Goal: Information Seeking & Learning: Understand process/instructions

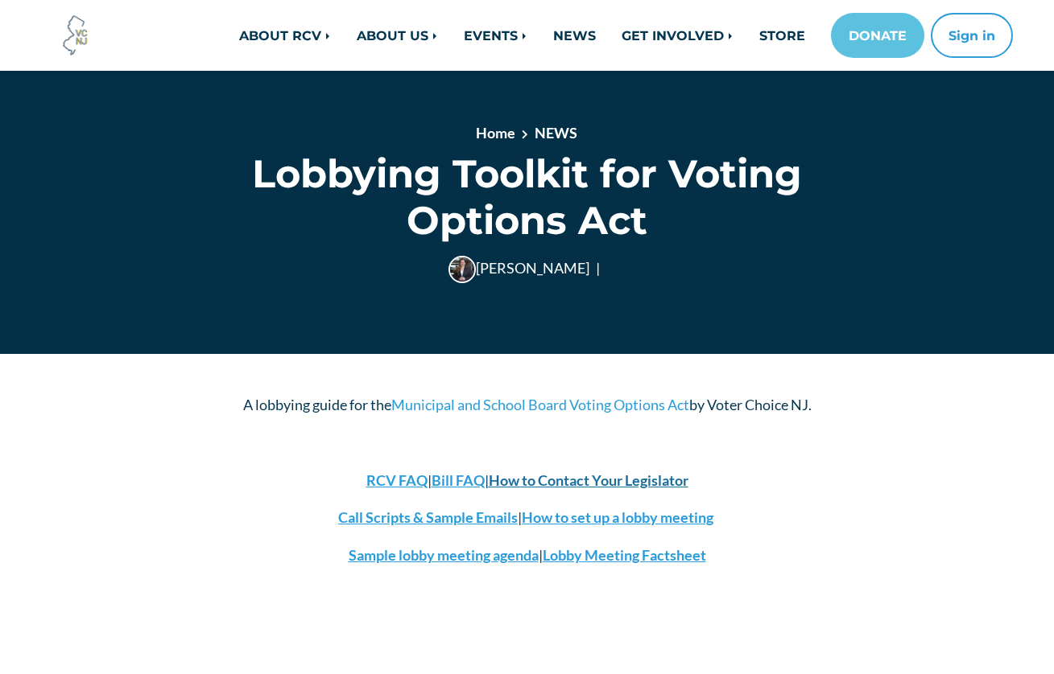
click at [624, 478] on strong "How to Contact Your Legislator" at bounding box center [589, 481] width 200 height 18
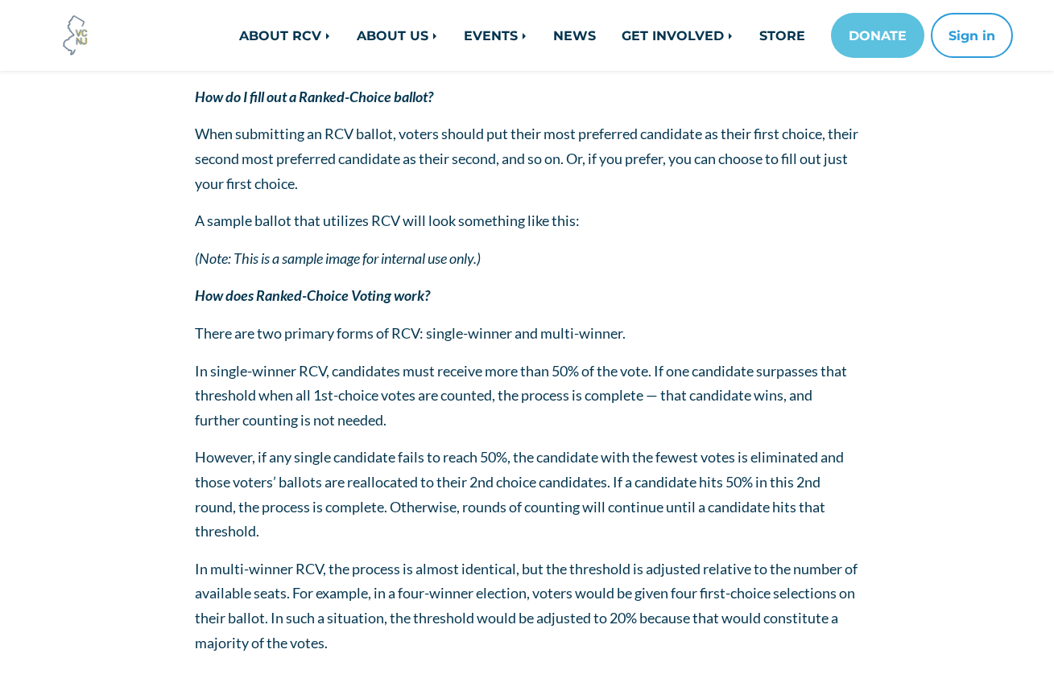
scroll to position [489, 0]
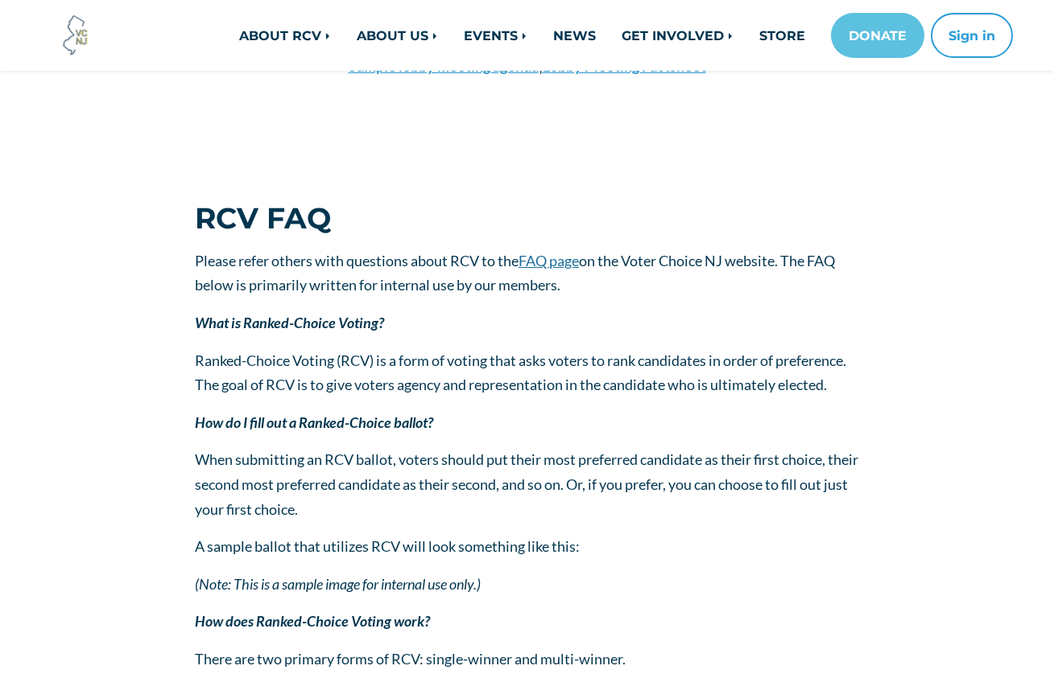
click at [555, 253] on span "FAQ page" at bounding box center [548, 261] width 60 height 18
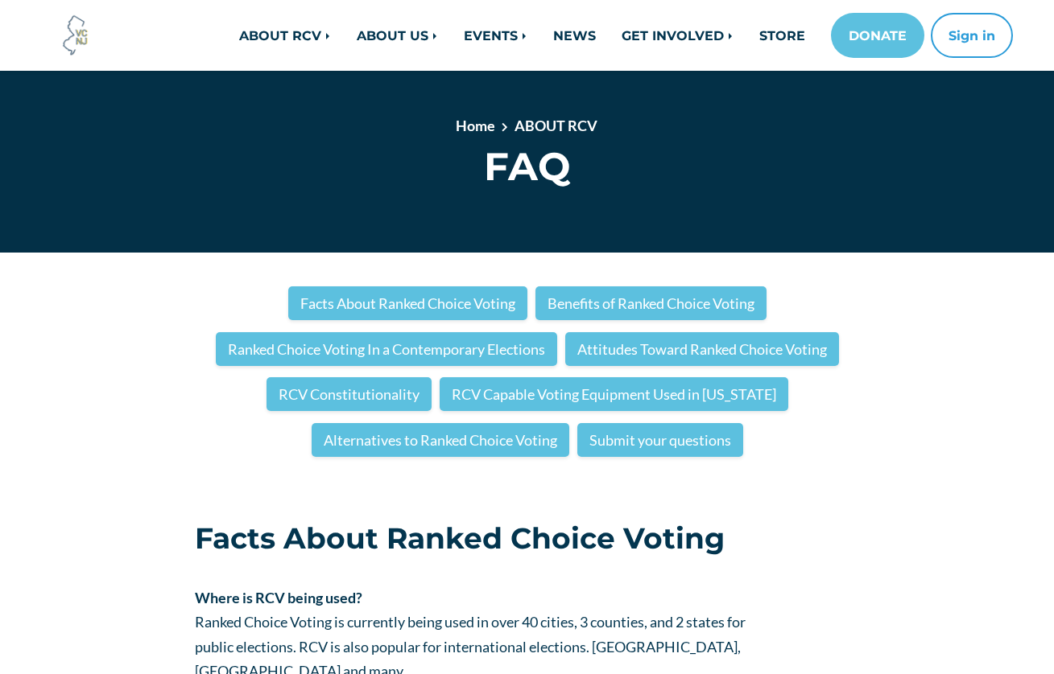
scroll to position [548, 0]
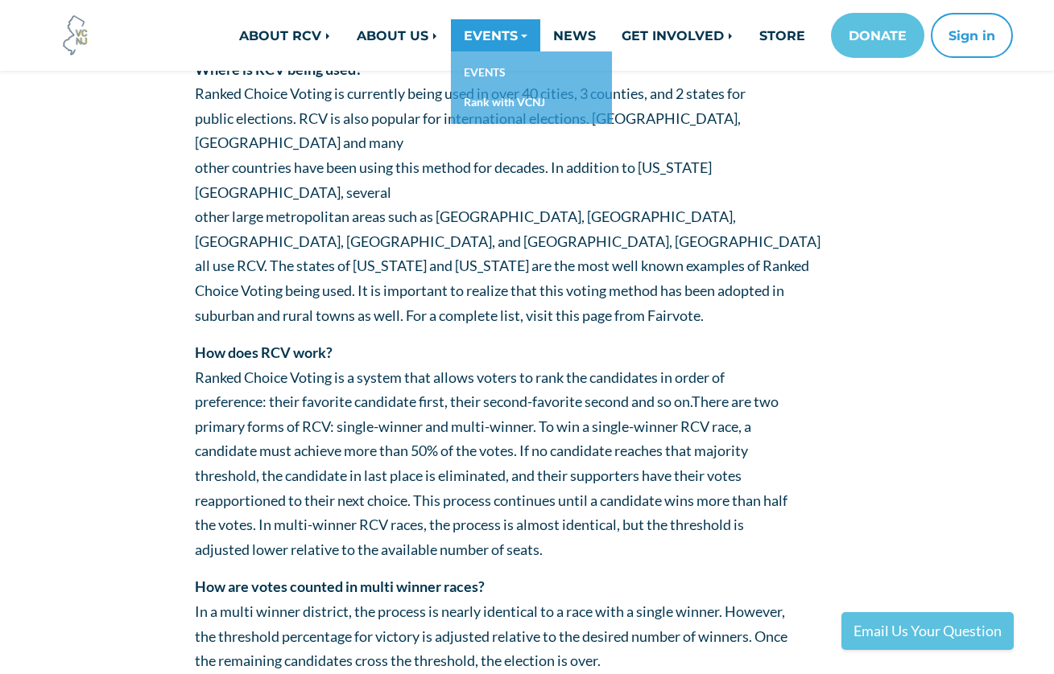
click at [491, 24] on link "EVENTS" at bounding box center [495, 35] width 89 height 32
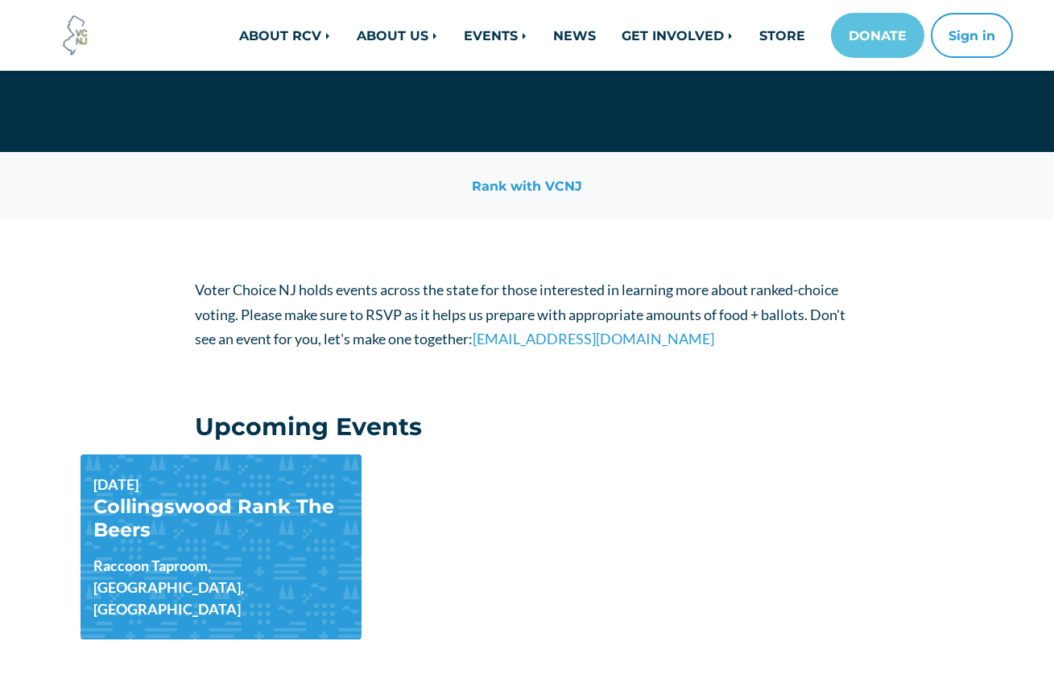
scroll to position [232, 0]
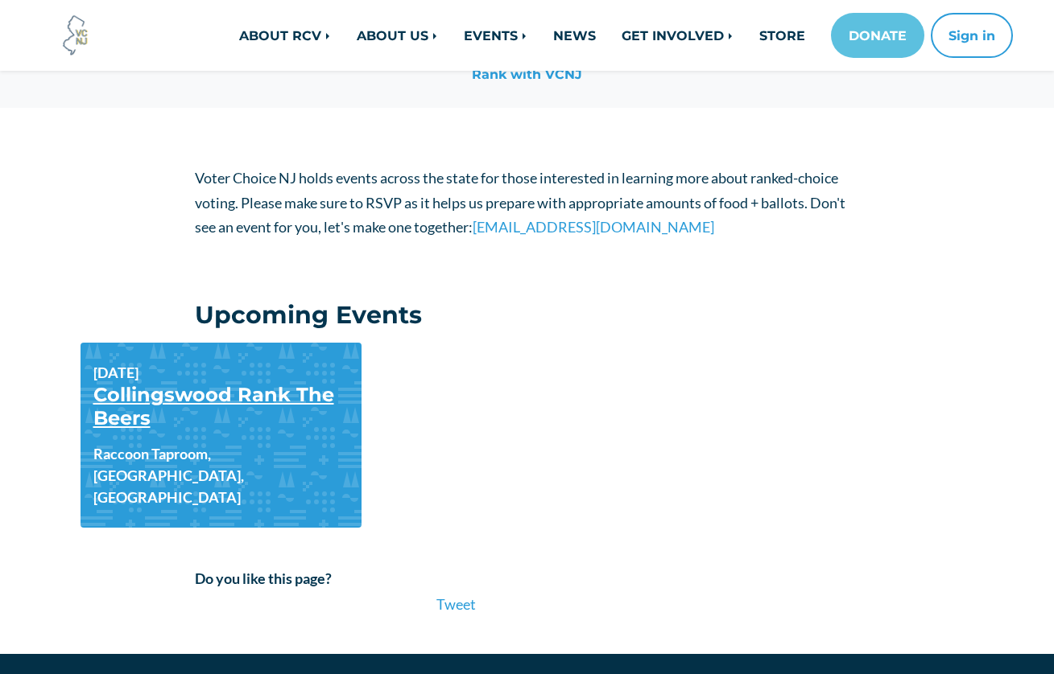
click at [225, 394] on link "Collingswood Rank The Beers" at bounding box center [213, 406] width 241 height 47
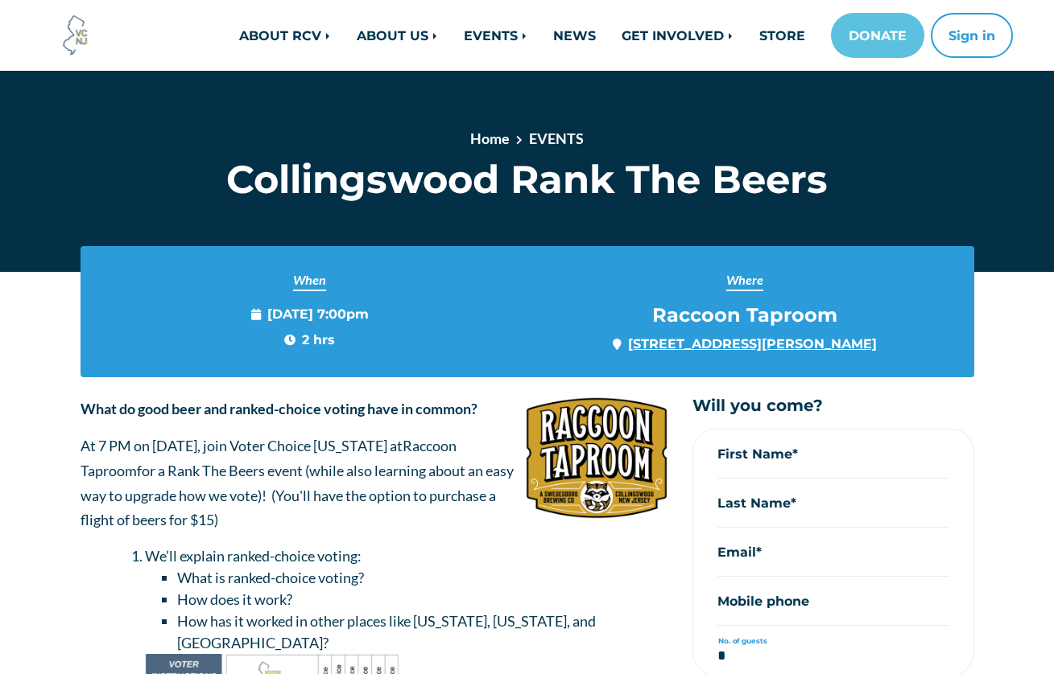
click at [769, 342] on link "1 Powell Ln, Collingswood, NJ 08108, United States" at bounding box center [752, 344] width 249 height 16
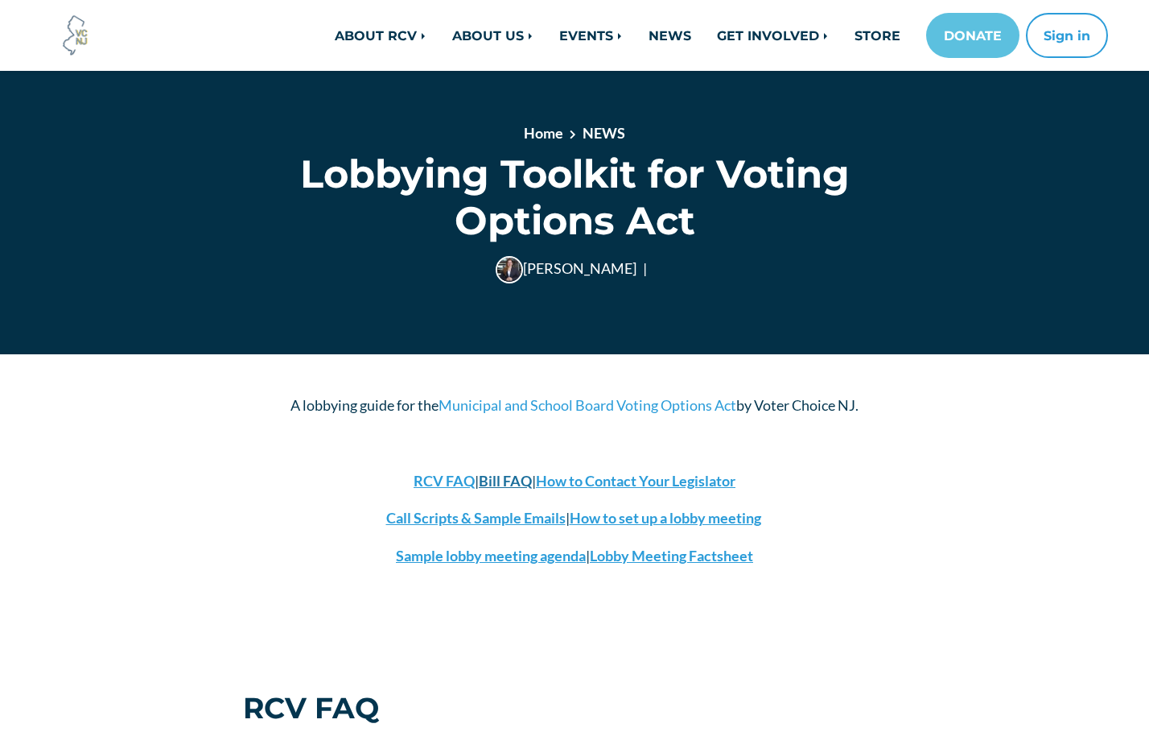
click at [504, 477] on strong "Bill FAQ" at bounding box center [505, 481] width 53 height 18
click at [604, 478] on strong "How to Contact Your Legislator" at bounding box center [636, 481] width 200 height 18
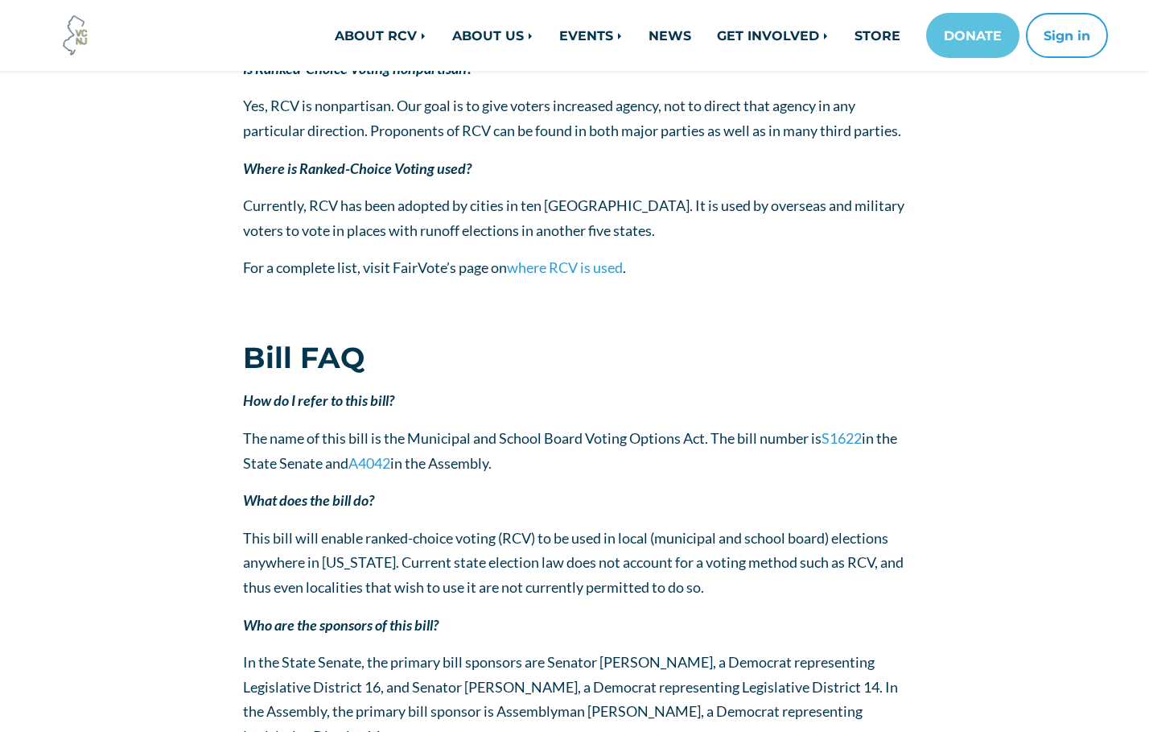
scroll to position [2100, 0]
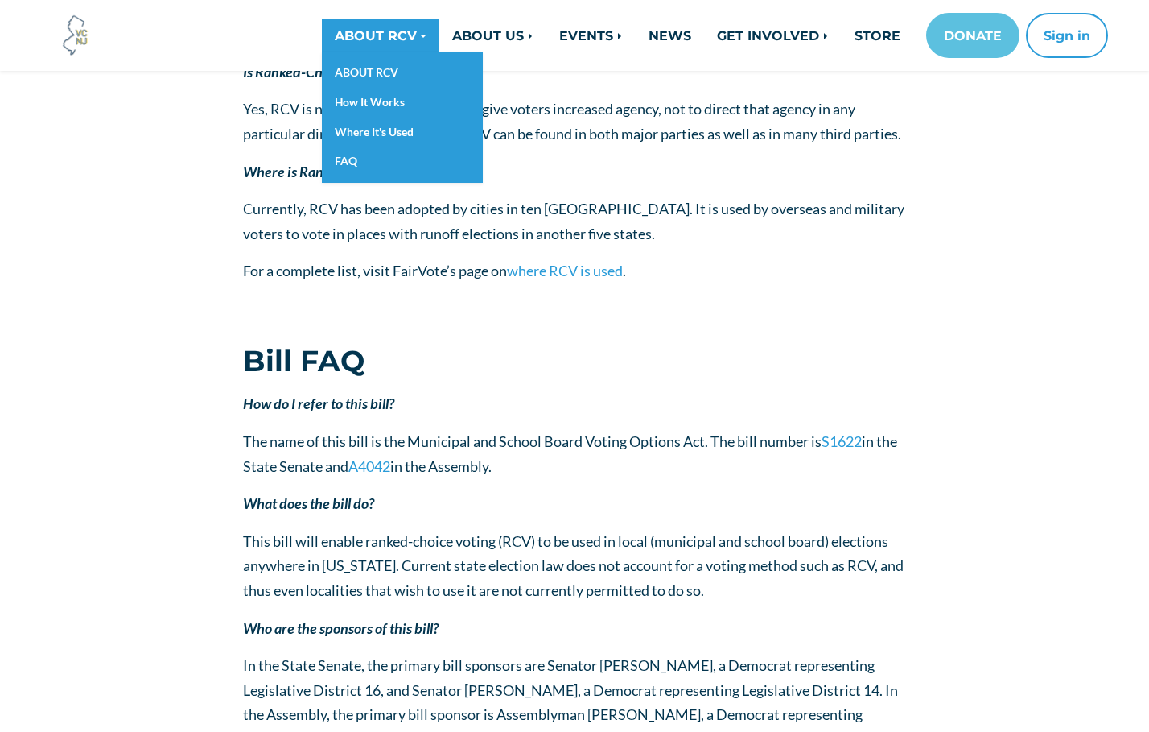
click at [364, 36] on link "ABOUT RCV" at bounding box center [381, 35] width 118 height 32
click at [336, 159] on link "FAQ" at bounding box center [402, 161] width 161 height 30
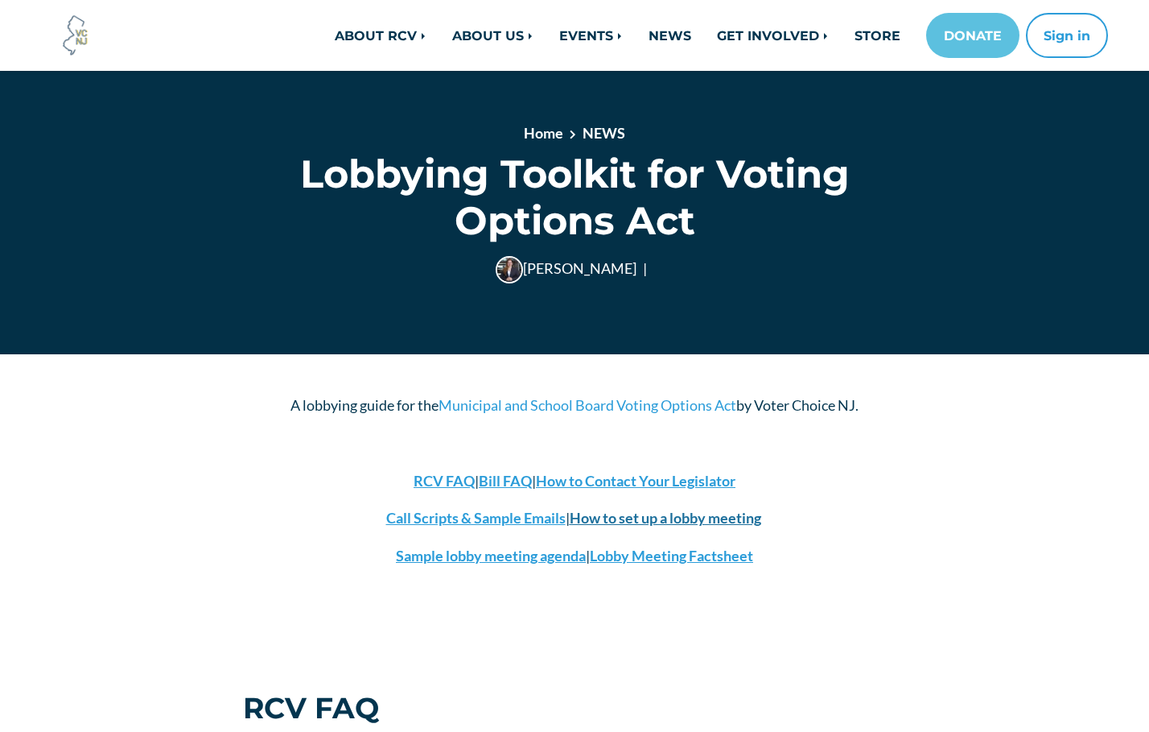
click at [602, 519] on strong "How to set up a lobby meeting" at bounding box center [666, 518] width 192 height 18
click at [619, 516] on strong "How to set up a lobby meeting" at bounding box center [666, 518] width 192 height 18
click at [652, 518] on strong "How to set up a lobby meeting" at bounding box center [666, 518] width 192 height 18
click at [443, 551] on strong "Sample lobby meeting agenda" at bounding box center [491, 556] width 190 height 18
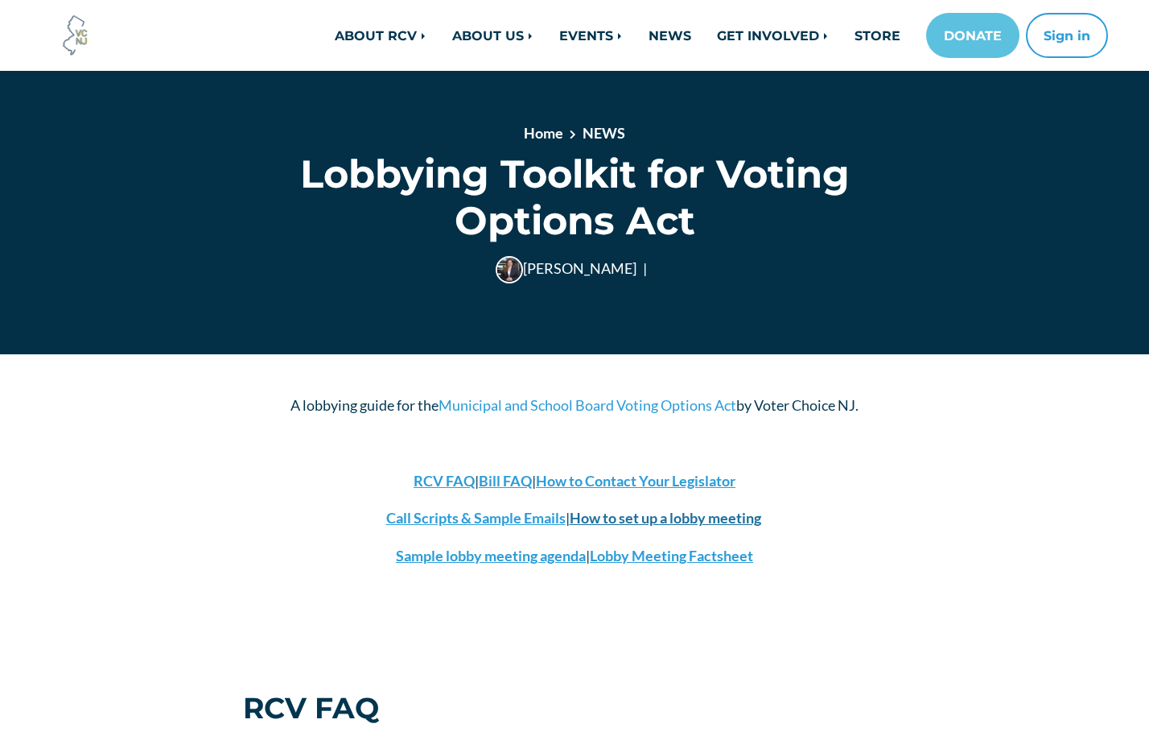
click at [695, 517] on strong "How to set up a lobby meeting" at bounding box center [666, 518] width 192 height 18
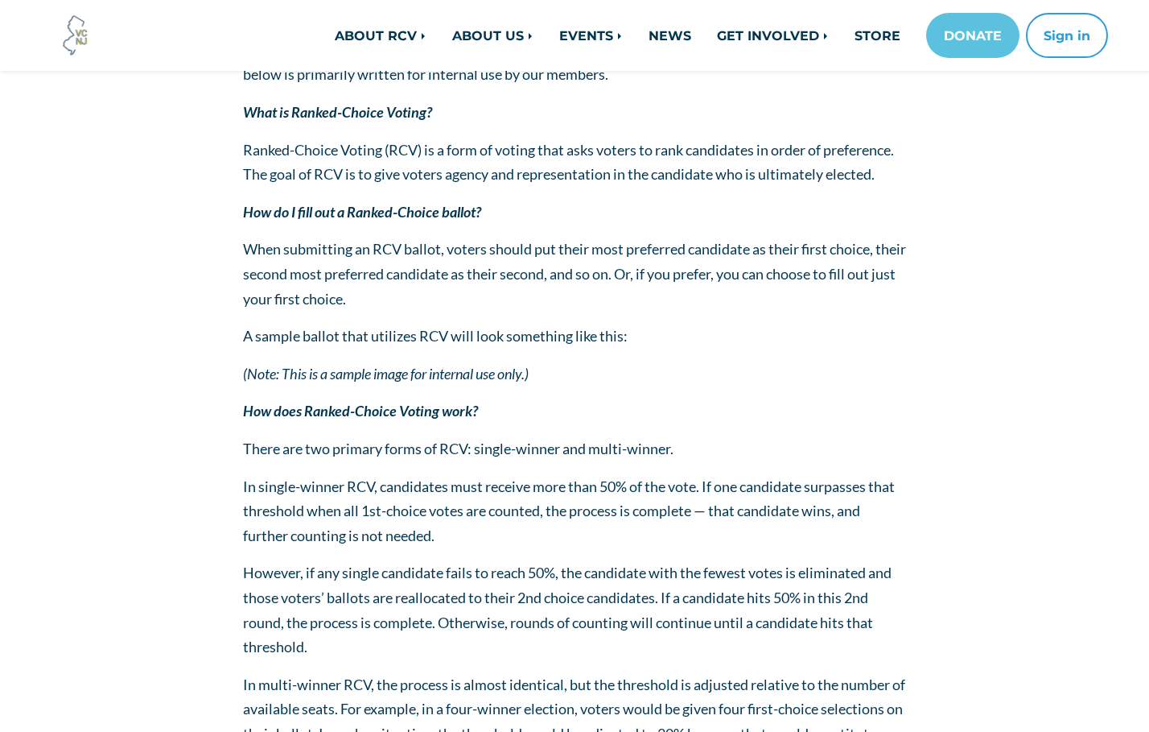
scroll to position [178, 0]
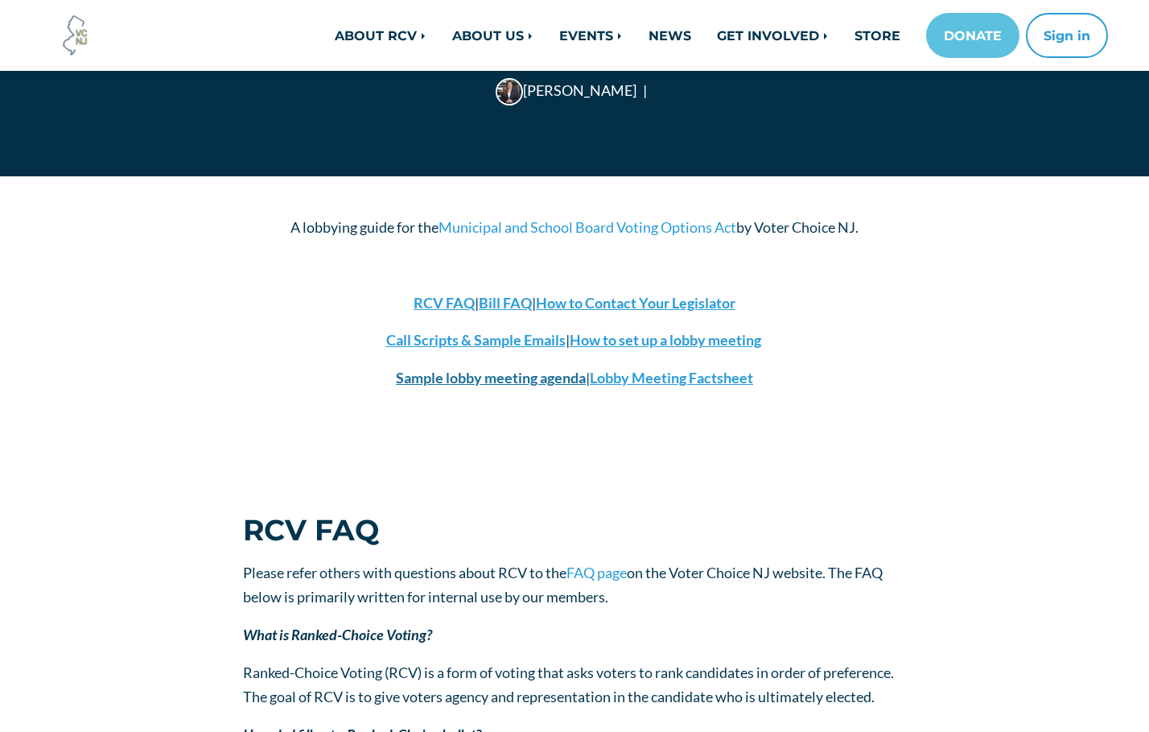
click at [467, 378] on strong "Sample lobby meeting agenda" at bounding box center [491, 378] width 190 height 18
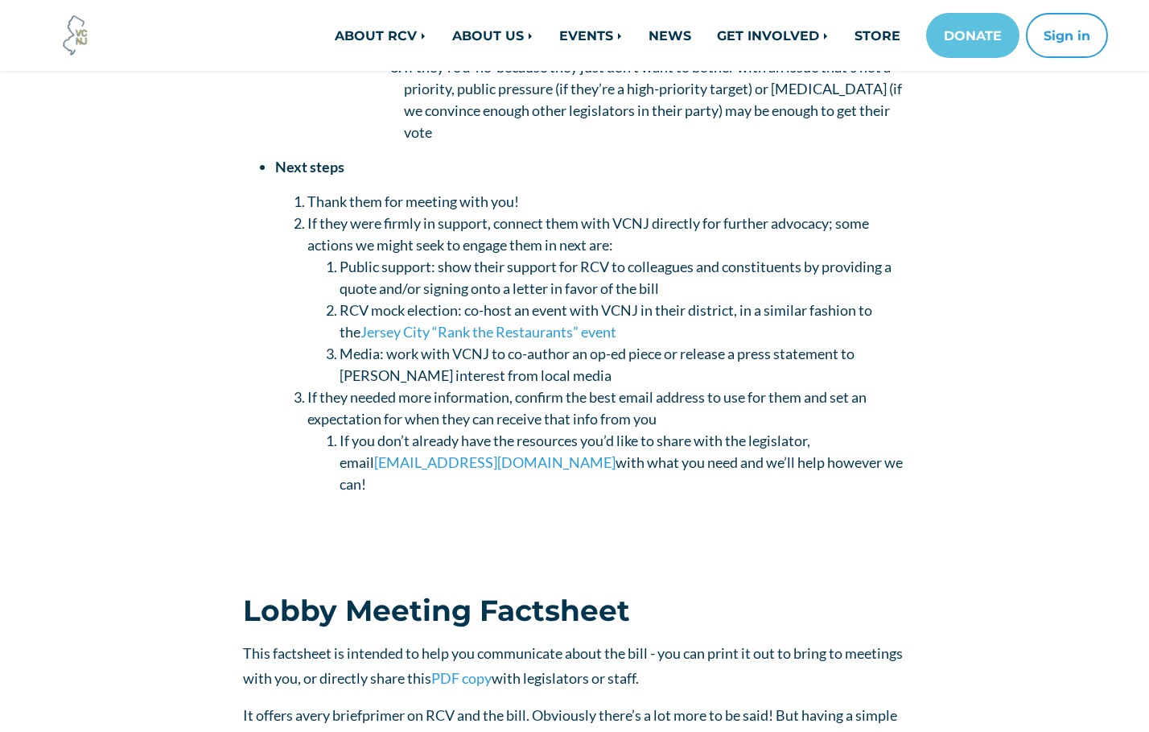
scroll to position [8661, 0]
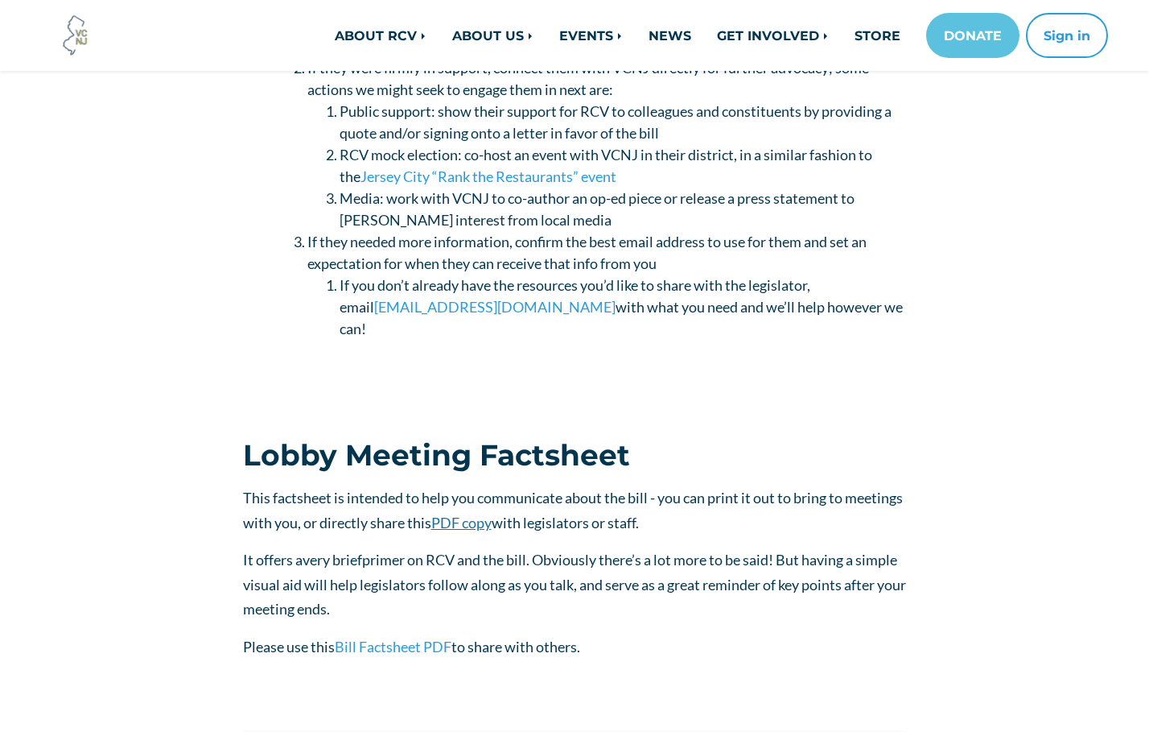
click at [492, 514] on span "PDF copy" at bounding box center [461, 523] width 60 height 18
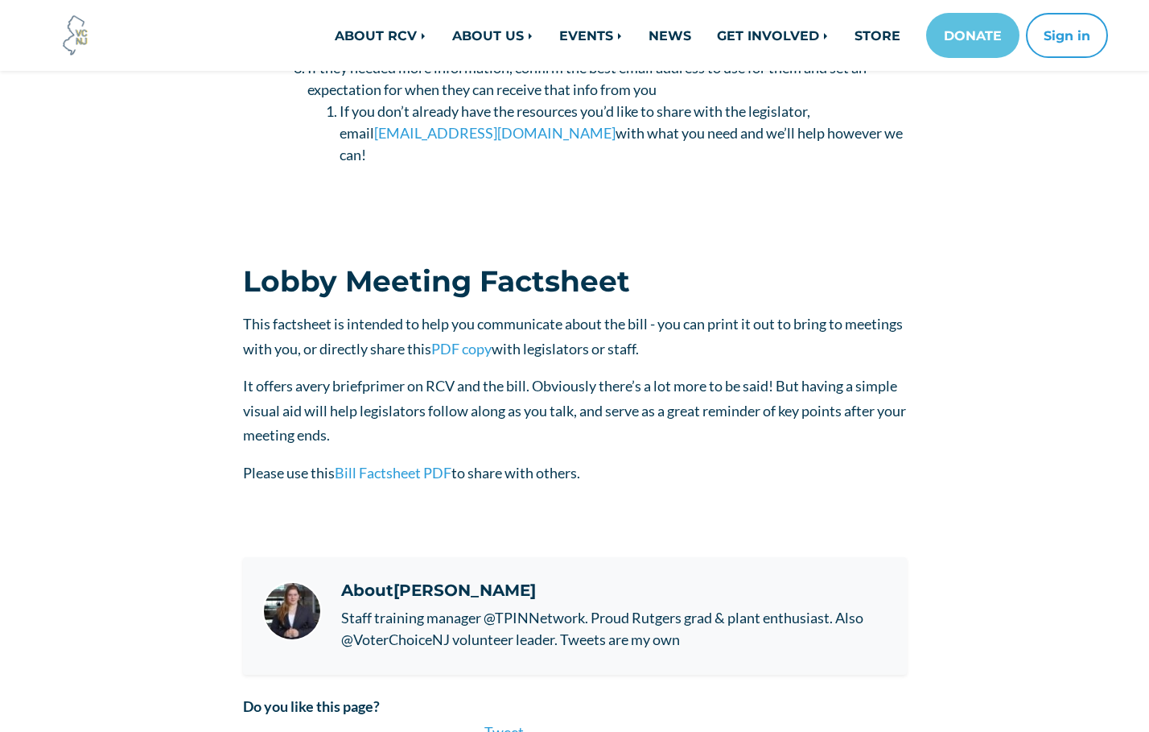
scroll to position [9170, 0]
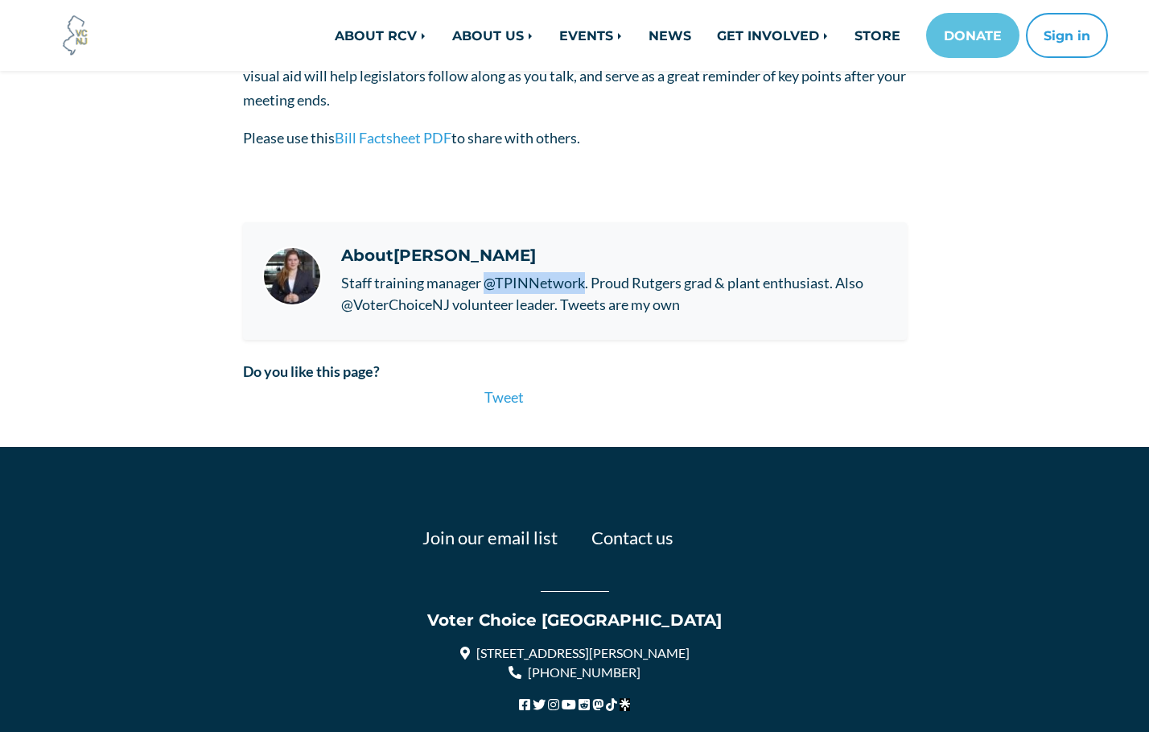
drag, startPoint x: 584, startPoint y: 161, endPoint x: 486, endPoint y: 162, distance: 98.2
click at [486, 272] on div "Staff training manager @TPINNetwork. Proud Rutgers grad & plant enthusiast. Als…" at bounding box center [614, 293] width 547 height 43
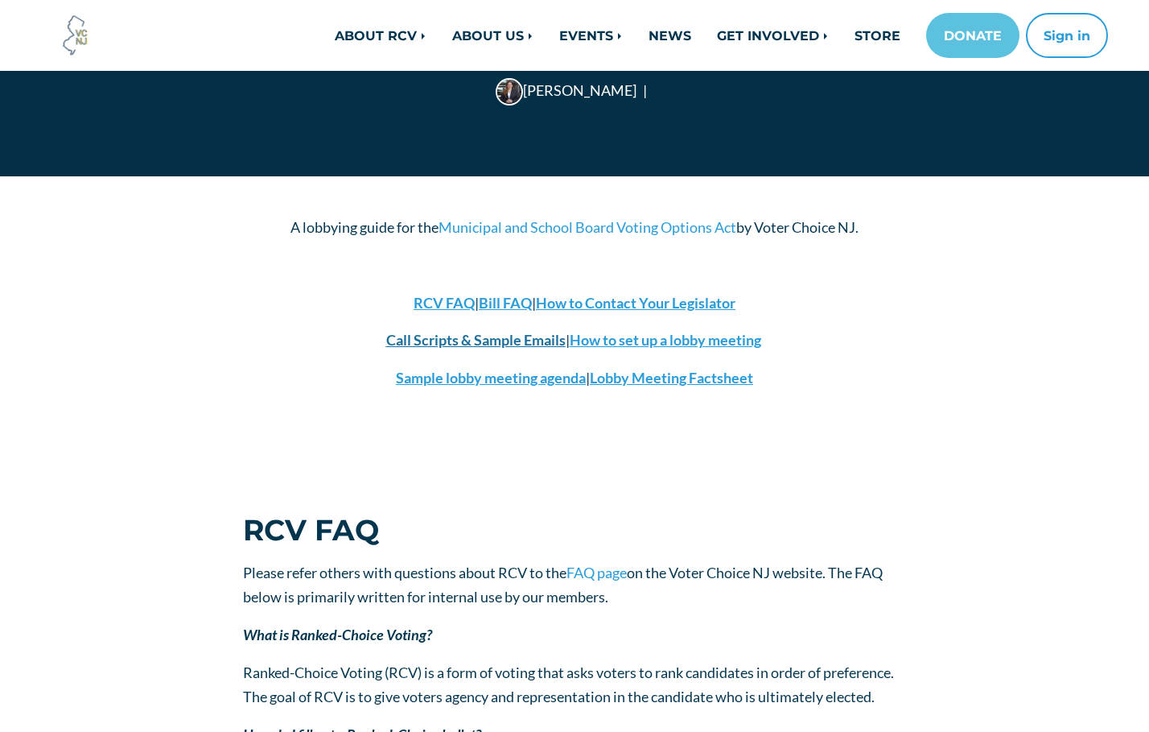
click at [426, 336] on strong "Call Scripts & Sample Emails" at bounding box center [475, 340] width 179 height 18
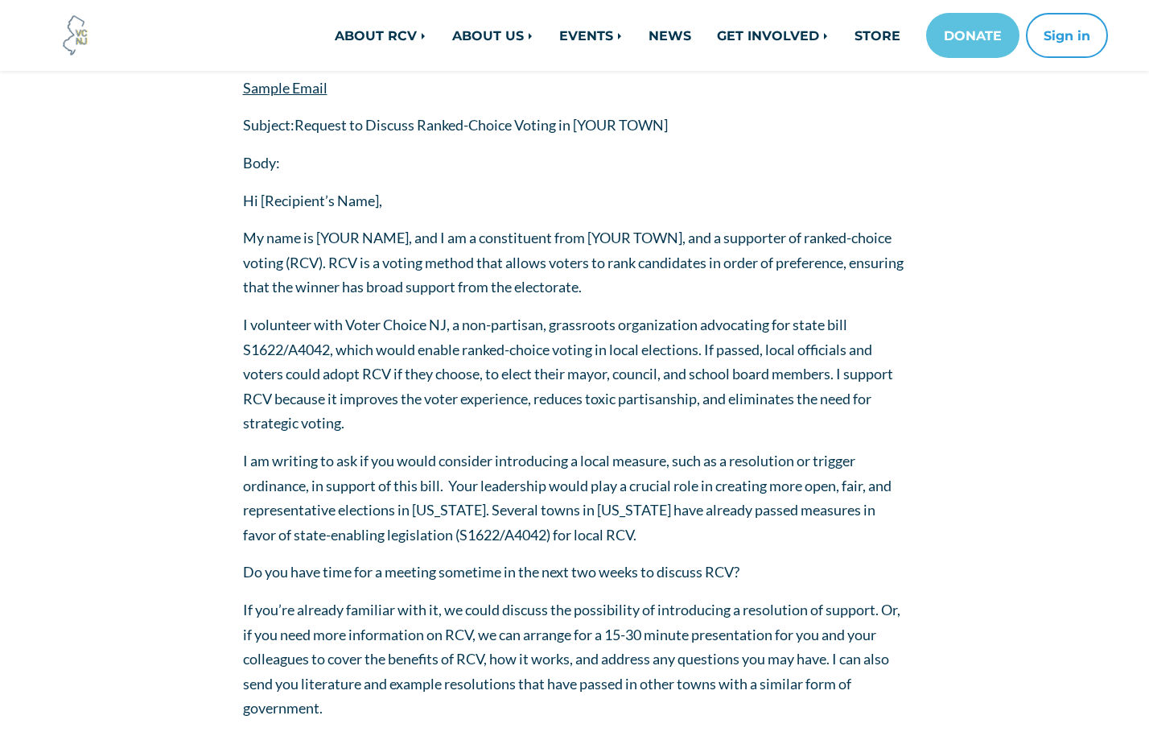
scroll to position [4657, 0]
